Goal: Information Seeking & Learning: Learn about a topic

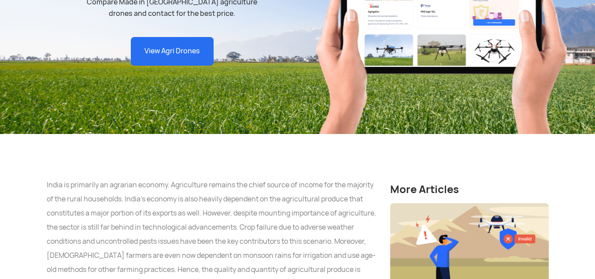
scroll to position [176, 0]
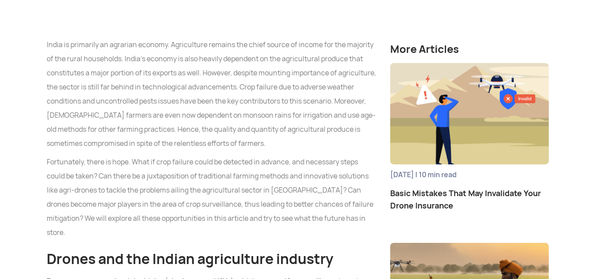
scroll to position [484, 0]
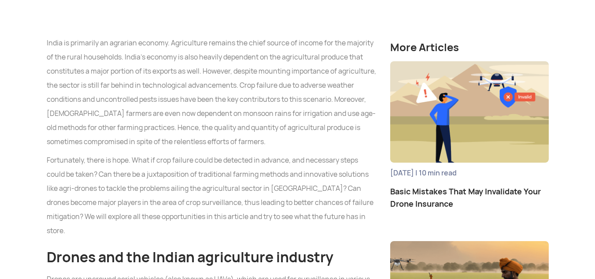
drag, startPoint x: 21, startPoint y: 3, endPoint x: 6, endPoint y: 26, distance: 27.7
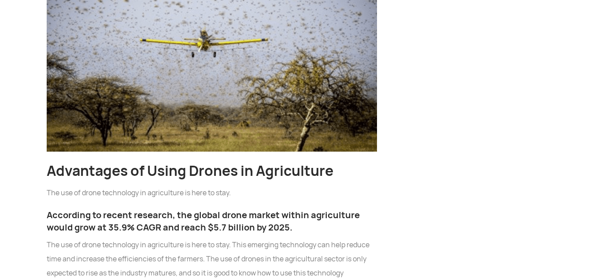
scroll to position [1312, 0]
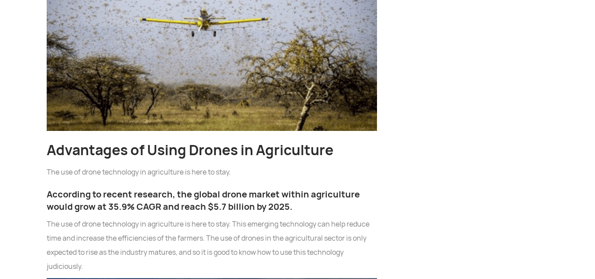
drag, startPoint x: 35, startPoint y: 82, endPoint x: 30, endPoint y: 74, distance: 10.0
drag, startPoint x: 28, startPoint y: 77, endPoint x: 0, endPoint y: 81, distance: 28.4
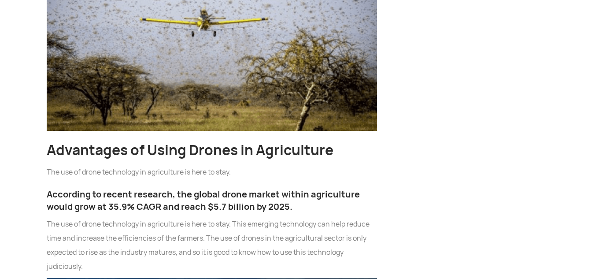
drag, startPoint x: 3, startPoint y: 81, endPoint x: 18, endPoint y: 79, distance: 15.6
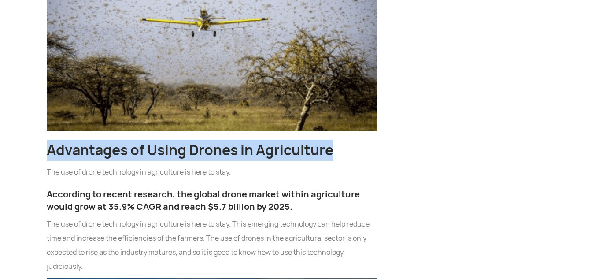
drag, startPoint x: 351, startPoint y: 83, endPoint x: 40, endPoint y: 58, distance: 312.6
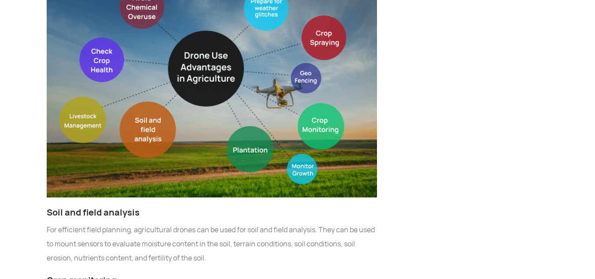
scroll to position [1716, 0]
